Goal: Feedback & Contribution: Submit feedback/report problem

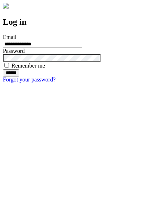
type input "**********"
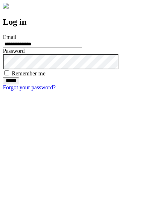
click at [19, 84] on input "******" at bounding box center [11, 80] width 16 height 7
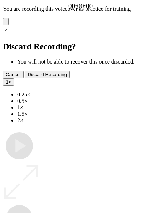
type input "**********"
